Goal: Information Seeking & Learning: Ask a question

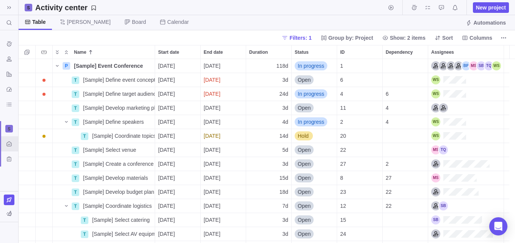
scroll to position [179, 491]
click at [11, 129] on icon at bounding box center [9, 129] width 5 height 5
click at [16, 145] on div "Main" at bounding box center [40, 147] width 80 height 14
click at [8, 91] on icon "Dashboard" at bounding box center [9, 89] width 6 height 6
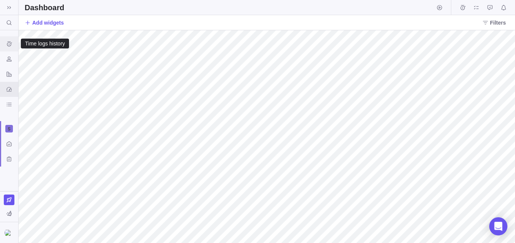
click at [5, 43] on div "Time logs history" at bounding box center [9, 44] width 12 height 12
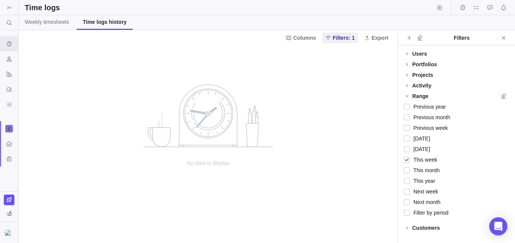
click at [47, 14] on div "Time logs" at bounding box center [267, 7] width 496 height 15
click at [50, 16] on link "Weekly timesheets" at bounding box center [47, 22] width 57 height 15
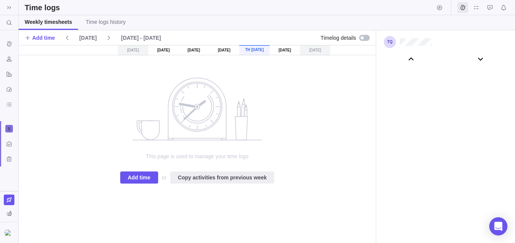
scroll to position [42215, 0]
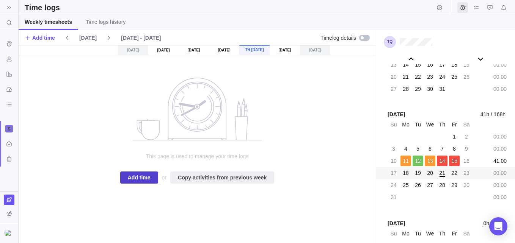
click at [145, 175] on span "Add time" at bounding box center [139, 177] width 23 height 9
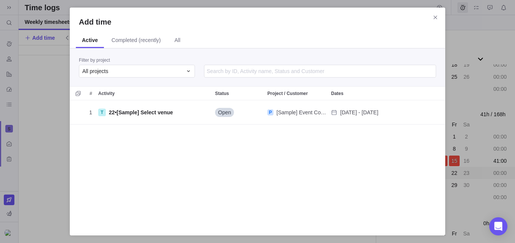
scroll to position [121, 370]
click at [133, 74] on div "All projects" at bounding box center [132, 71] width 100 height 8
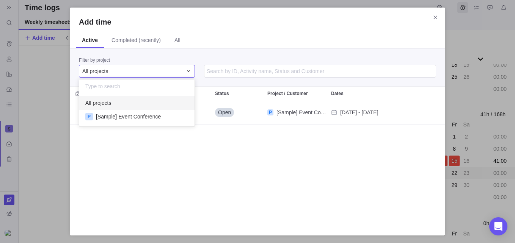
scroll to position [28, 110]
click at [258, 150] on div "Add time Active Completed (recently) All Filter by project All projects # Activ…" at bounding box center [257, 121] width 515 height 243
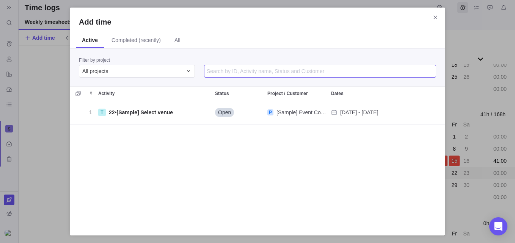
click at [232, 69] on input "Add time" at bounding box center [320, 71] width 232 height 13
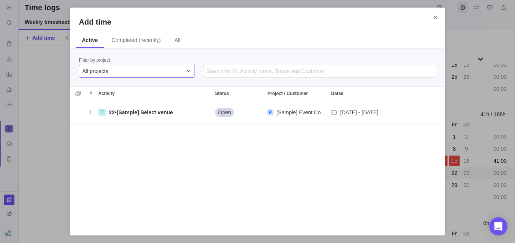
click at [166, 69] on div "All projects" at bounding box center [132, 71] width 100 height 8
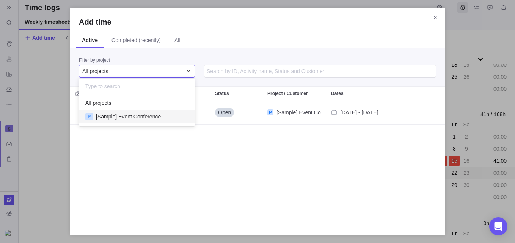
click at [156, 113] on span "[Sample] Event Conference" at bounding box center [128, 117] width 65 height 8
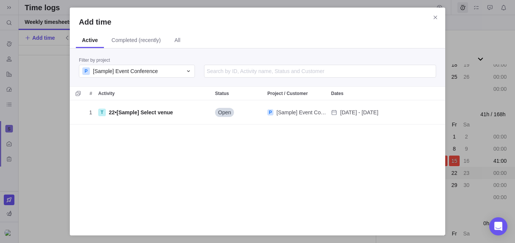
click at [242, 186] on div "1 T 22 • [Sample] Select venue Open P [Sample] Event Conference [DATE] - [DATE]" at bounding box center [257, 163] width 375 height 126
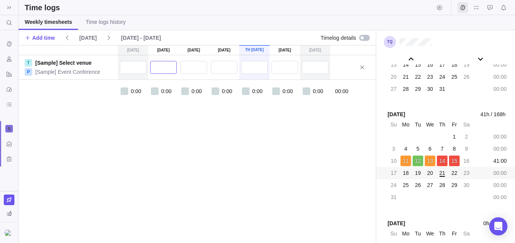
click at [157, 66] on input "text" at bounding box center [163, 67] width 27 height 13
type input "26:00"
click at [6, 76] on div "Reports" at bounding box center [9, 74] width 12 height 12
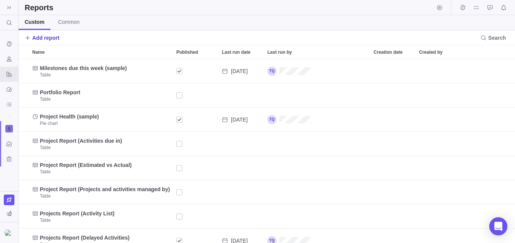
click at [52, 39] on span "Add report" at bounding box center [45, 38] width 27 height 8
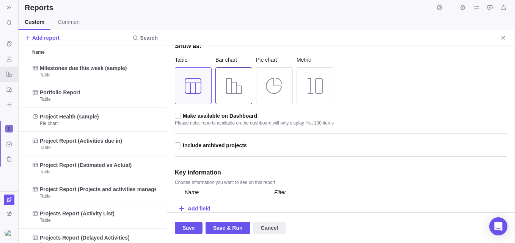
scroll to position [76, 0]
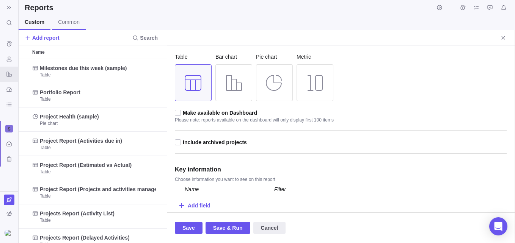
click at [69, 18] on span "Common" at bounding box center [69, 22] width 22 height 8
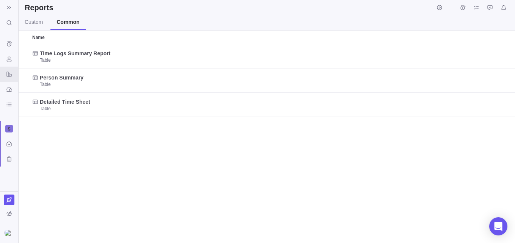
scroll to position [193, 491]
click at [9, 57] on icon "Resources" at bounding box center [9, 59] width 6 height 6
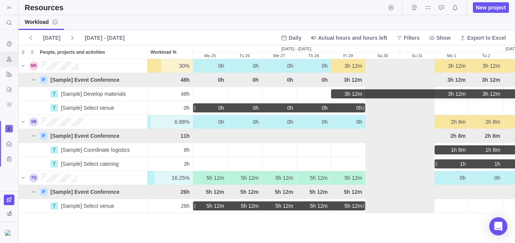
scroll to position [178, 491]
click at [493, 224] on div "Open Intercom Messenger" at bounding box center [498, 227] width 20 height 20
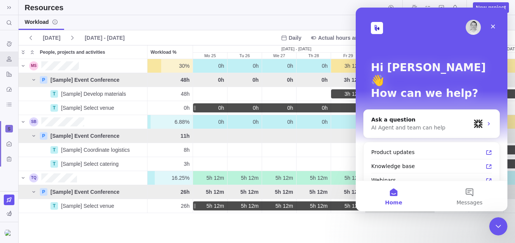
scroll to position [0, 0]
click at [400, 124] on div "AI Agent and team can help" at bounding box center [420, 128] width 99 height 8
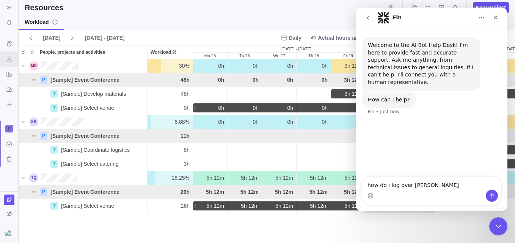
type textarea "how do i log over time"
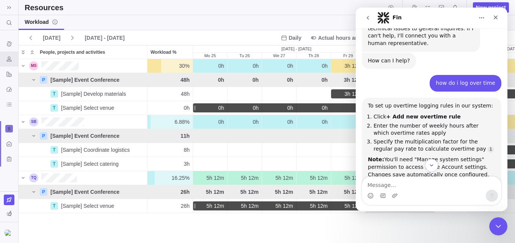
scroll to position [76, 0]
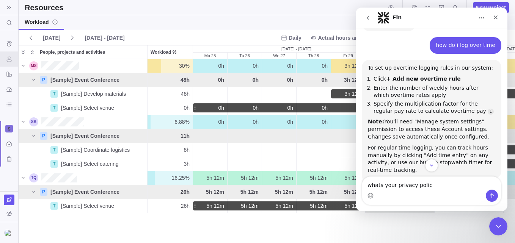
type textarea "whats your privacy policy"
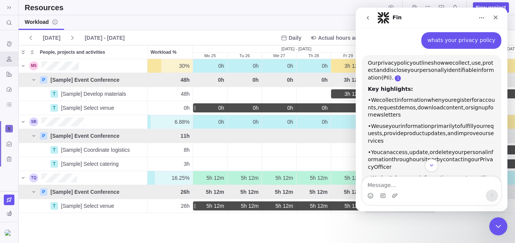
scroll to position [276, 0]
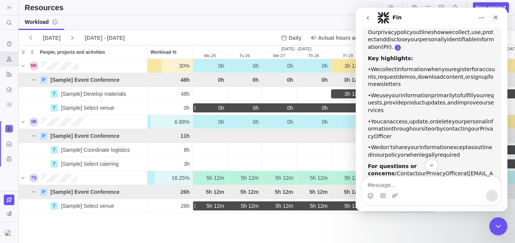
click at [401, 45] on link "Fin says…" at bounding box center [398, 48] width 6 height 6
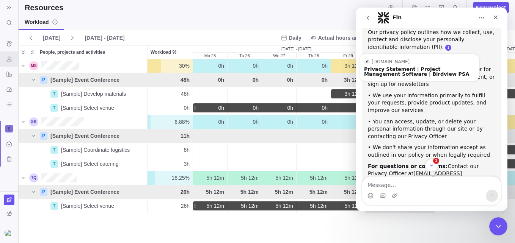
click at [445, 45] on link "Source reference 118128083:" at bounding box center [448, 48] width 6 height 6
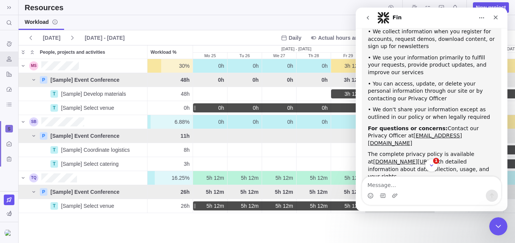
scroll to position [352, 0]
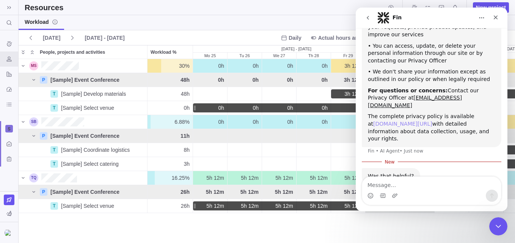
click at [398, 121] on link "[DOMAIN_NAME][URL]" at bounding box center [402, 124] width 59 height 6
